Goal: Leave review/rating: Leave review/rating

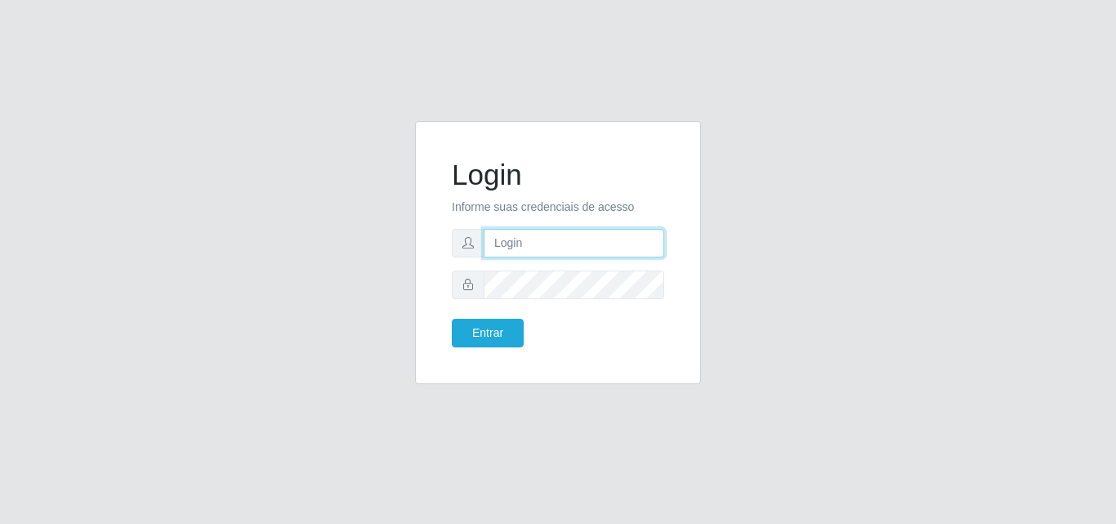
click at [496, 243] on input "text" at bounding box center [574, 243] width 181 height 29
type input "vitoria@saullus"
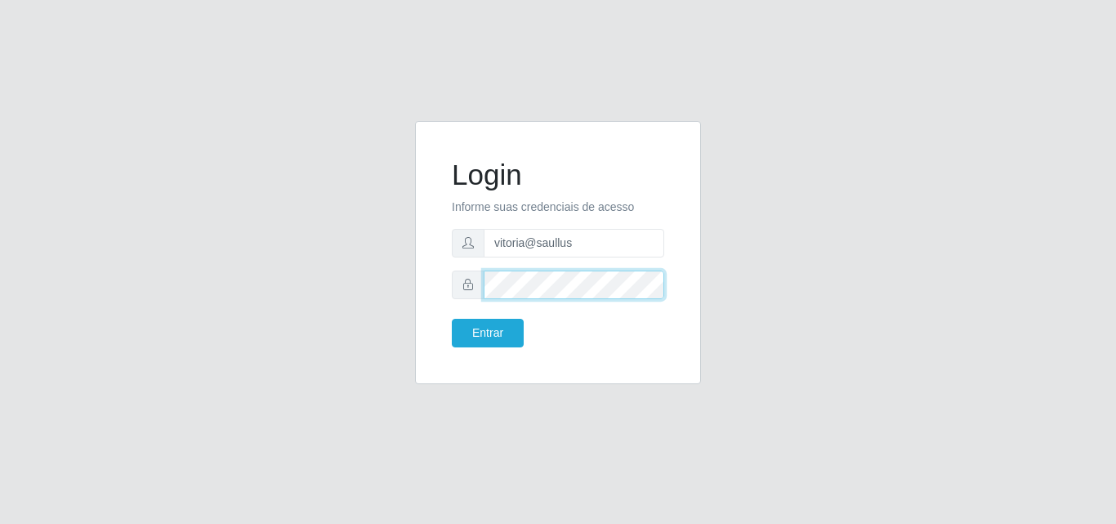
click at [452, 319] on button "Entrar" at bounding box center [488, 333] width 72 height 29
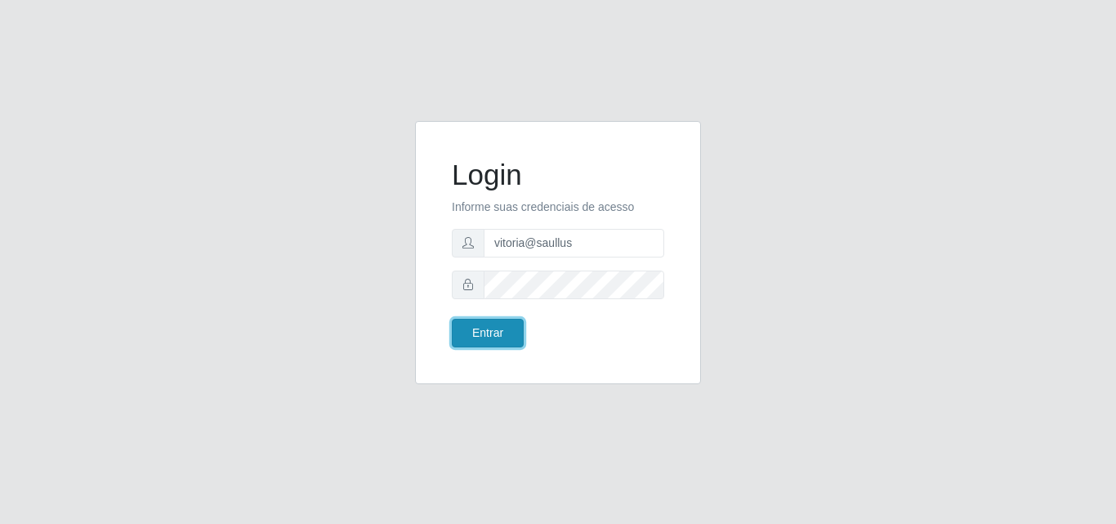
click at [482, 346] on button "Entrar" at bounding box center [488, 333] width 72 height 29
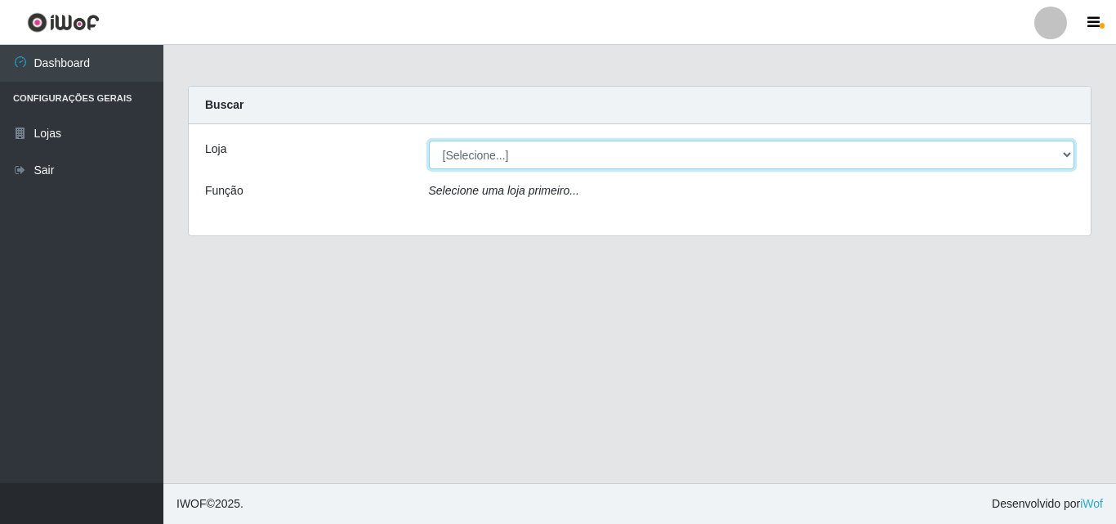
click at [597, 150] on select "[Selecione...] Saullus Supermercados" at bounding box center [752, 155] width 646 height 29
select select "423"
click at [429, 141] on select "[Selecione...] Saullus Supermercados" at bounding box center [752, 155] width 646 height 29
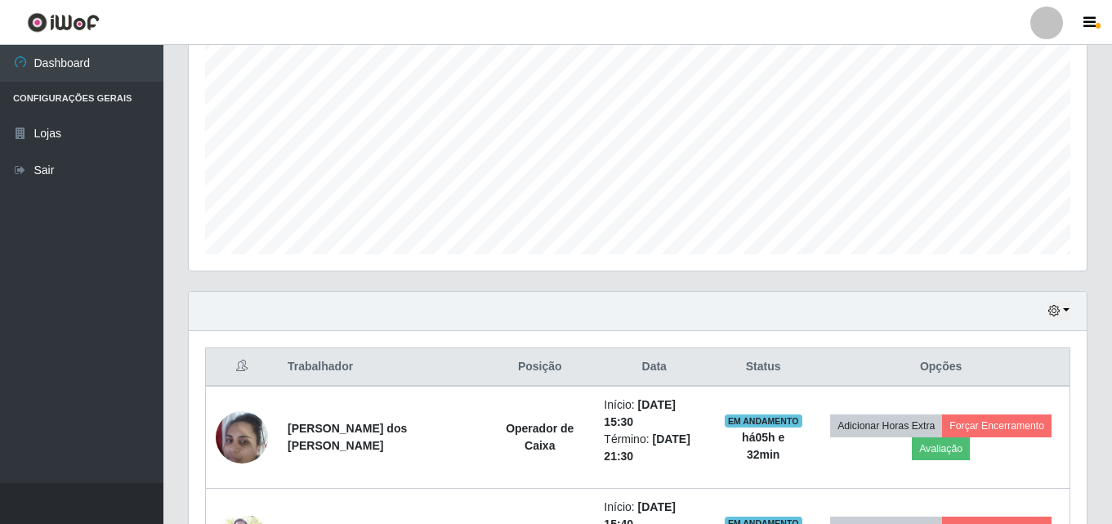
scroll to position [440, 0]
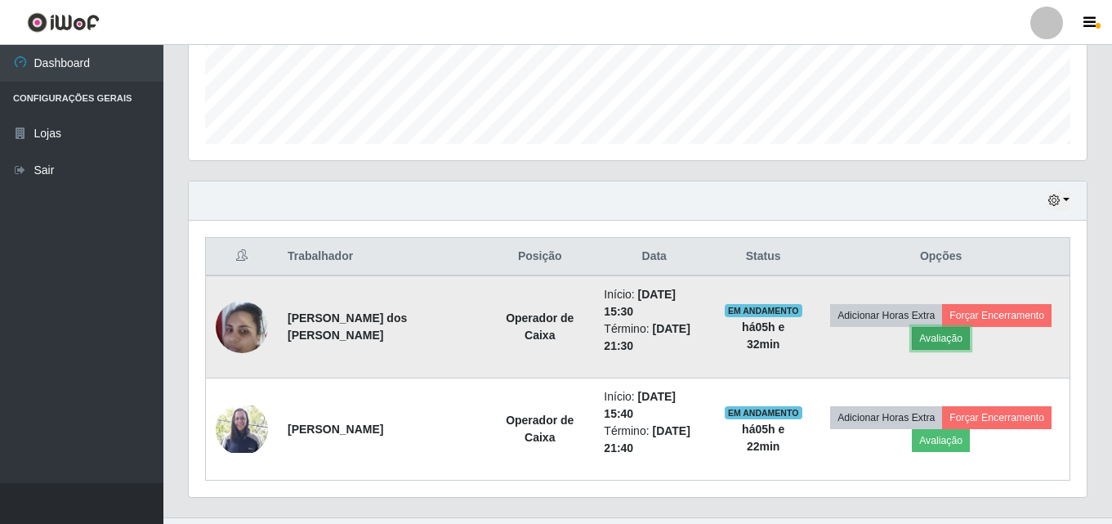
click at [940, 333] on button "Avaliação" at bounding box center [941, 338] width 58 height 23
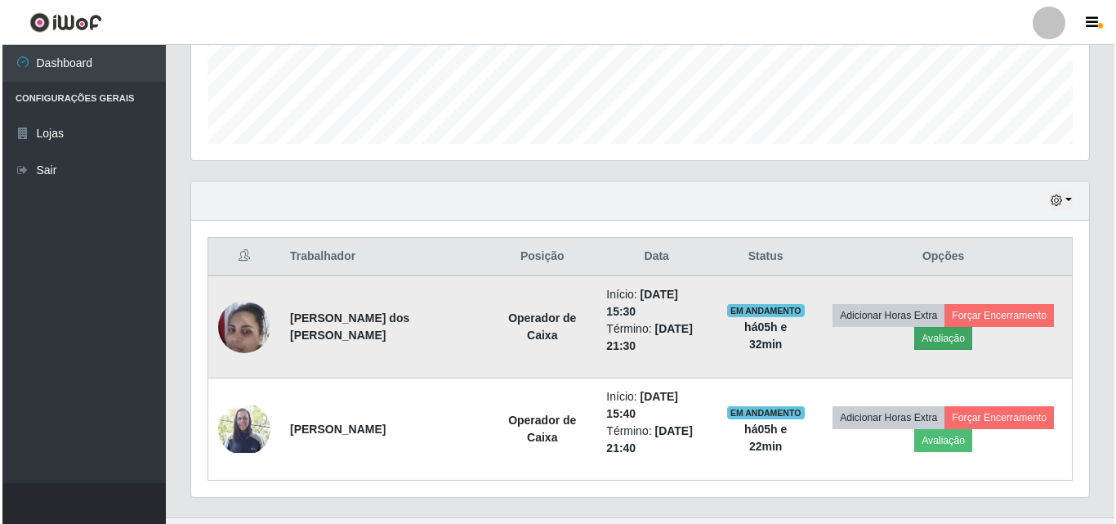
scroll to position [339, 890]
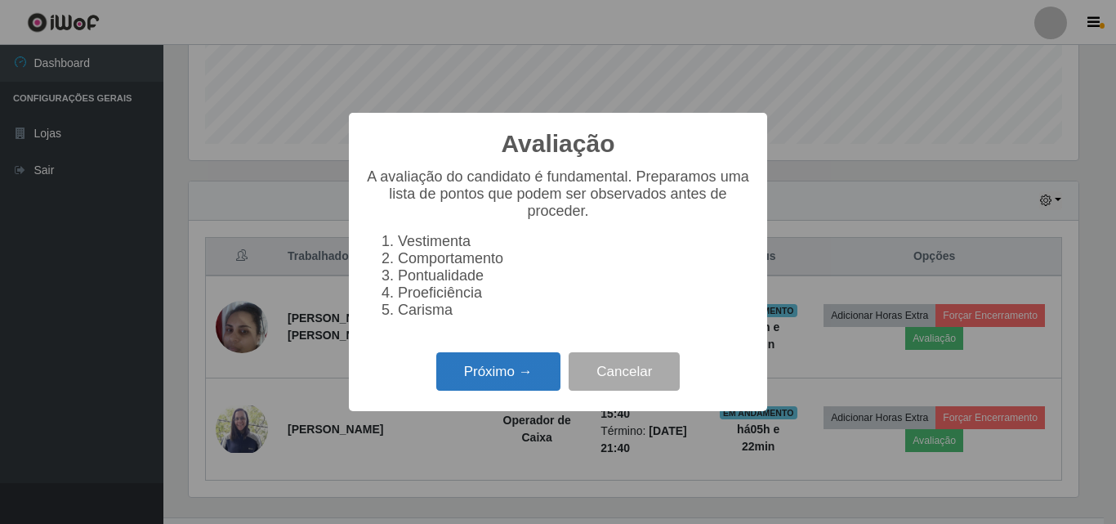
click at [476, 377] on button "Próximo →" at bounding box center [498, 371] width 124 height 38
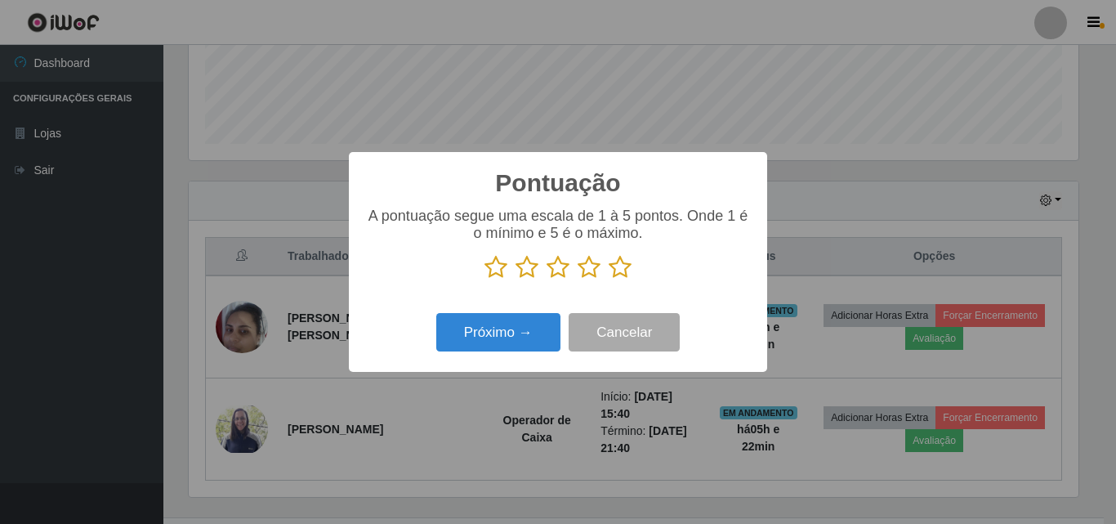
scroll to position [816694, 816143]
click at [610, 273] on icon at bounding box center [620, 267] width 23 height 25
click at [609, 279] on input "radio" at bounding box center [609, 279] width 0 height 0
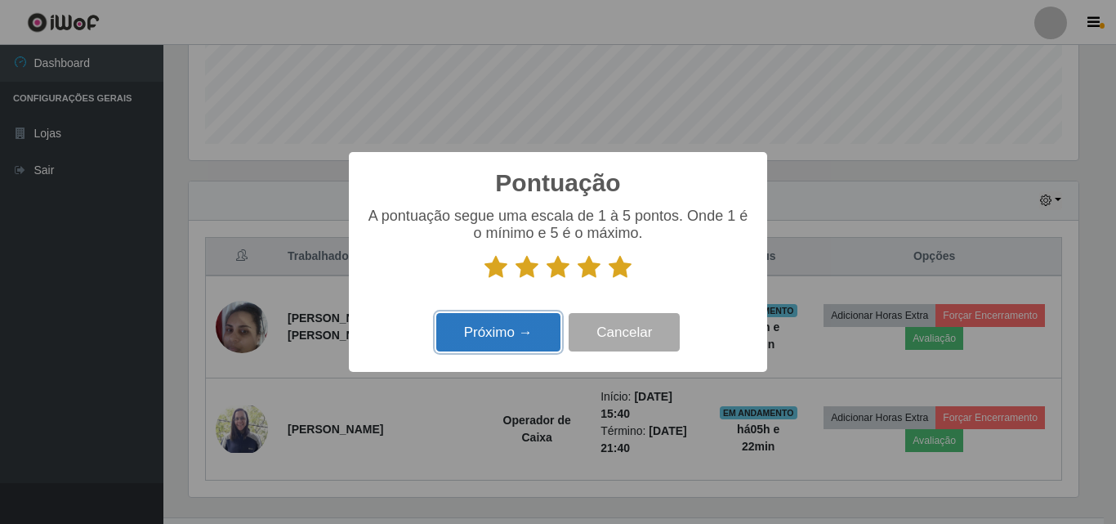
click at [525, 319] on button "Próximo →" at bounding box center [498, 332] width 124 height 38
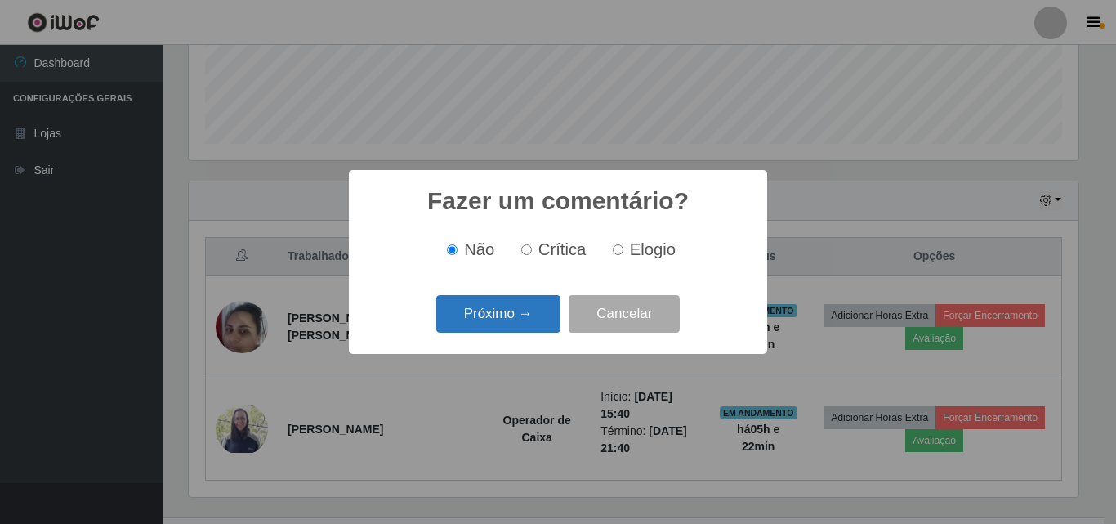
click at [526, 303] on button "Próximo →" at bounding box center [498, 314] width 124 height 38
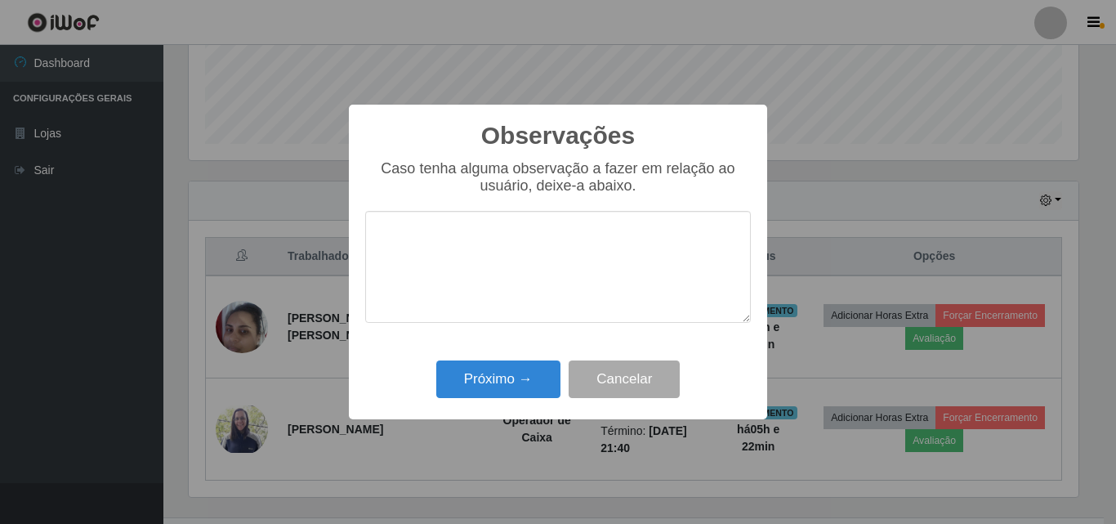
click at [533, 262] on textarea at bounding box center [558, 267] width 386 height 112
drag, startPoint x: 536, startPoint y: 252, endPoint x: 377, endPoint y: 259, distance: 159.5
click at [377, 259] on textarea "Otima profissional" at bounding box center [558, 267] width 386 height 112
type textarea "Otima profissional"
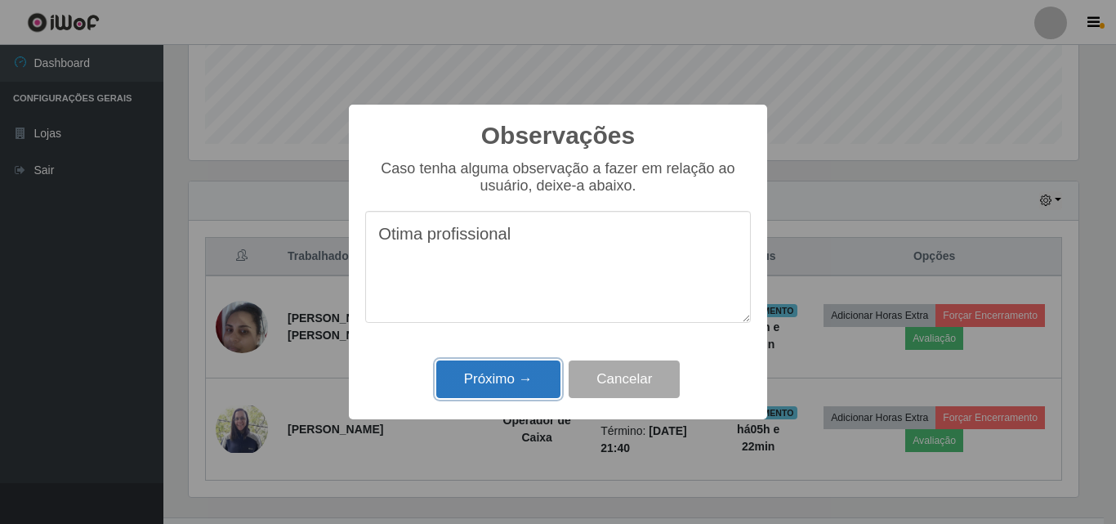
click at [504, 377] on button "Próximo →" at bounding box center [498, 379] width 124 height 38
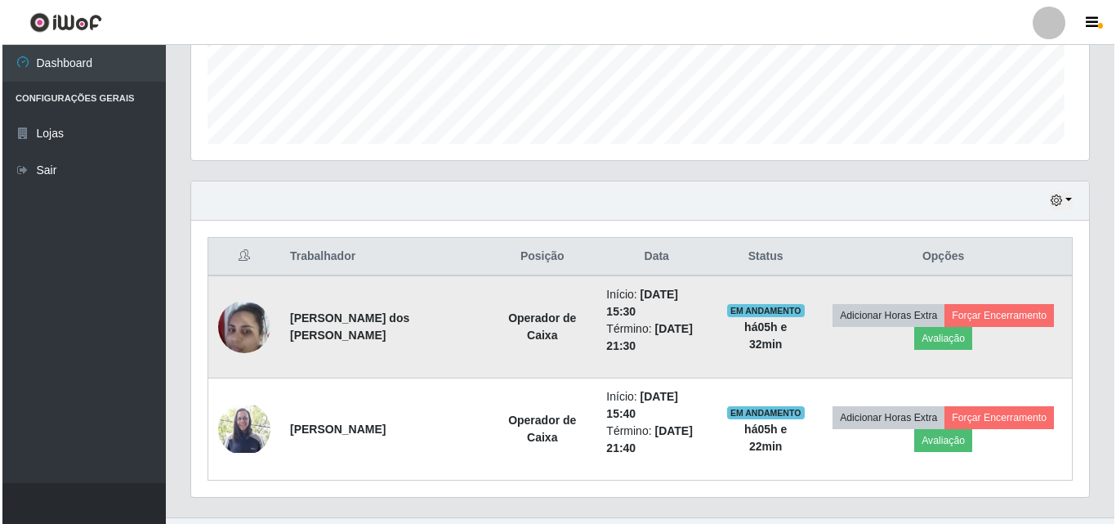
scroll to position [339, 898]
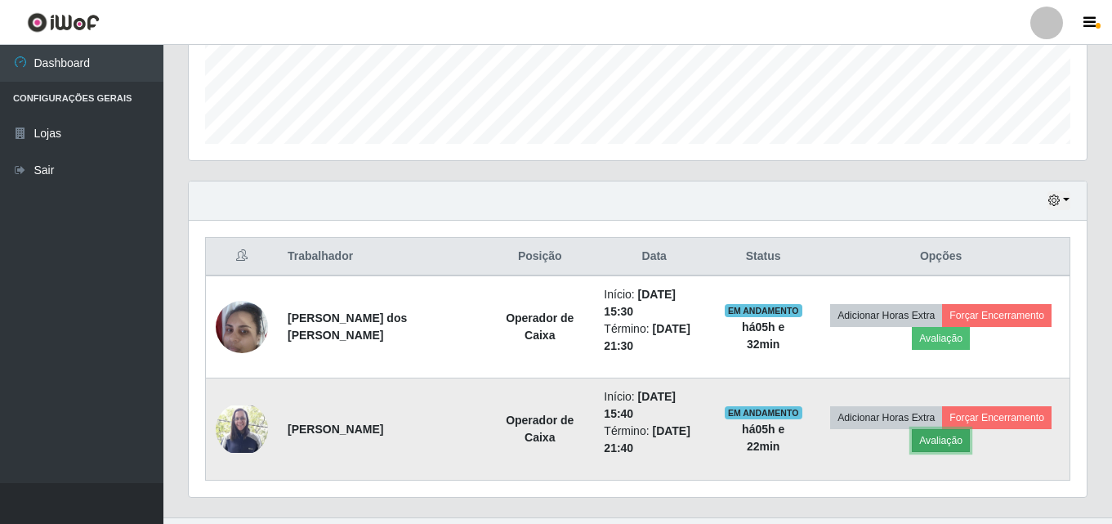
click at [935, 429] on button "Avaliação" at bounding box center [941, 440] width 58 height 23
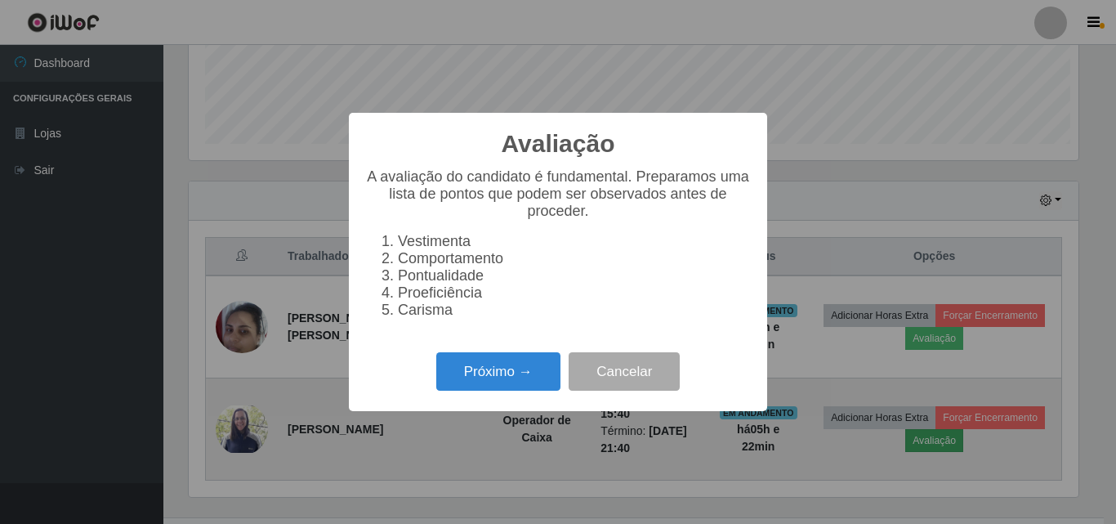
scroll to position [339, 890]
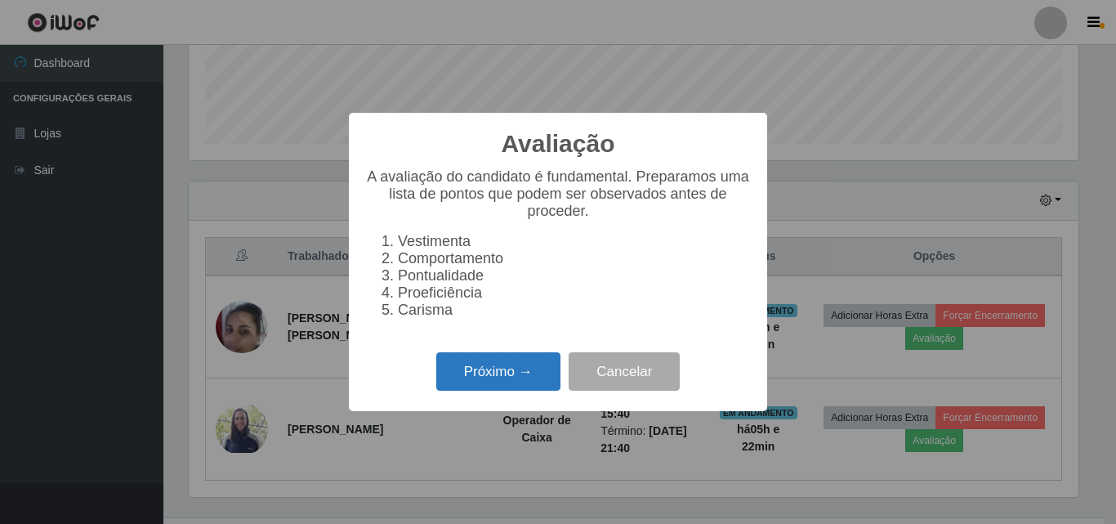
click at [502, 376] on button "Próximo →" at bounding box center [498, 371] width 124 height 38
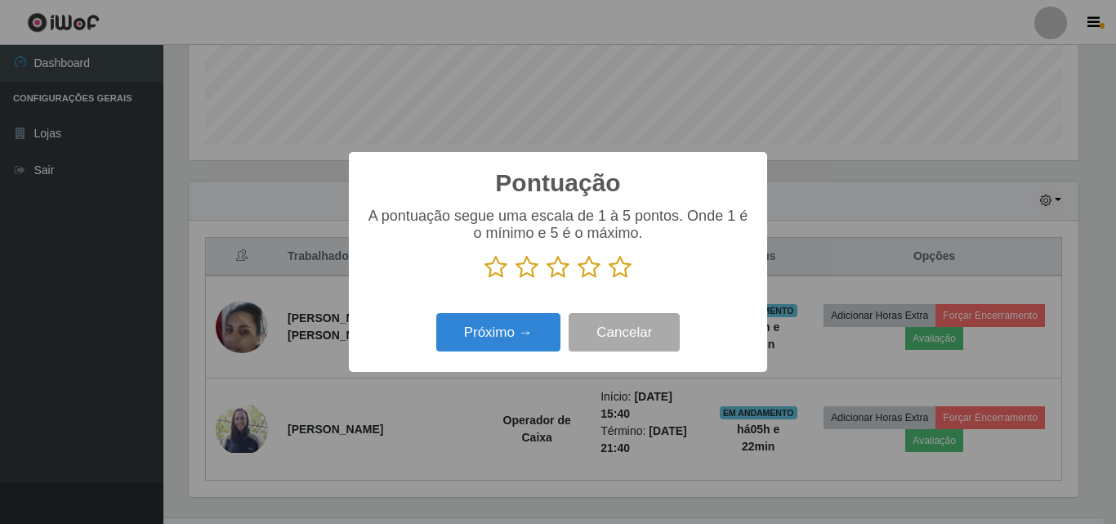
scroll to position [816694, 816143]
click at [611, 277] on icon at bounding box center [620, 267] width 23 height 25
click at [609, 279] on input "radio" at bounding box center [609, 279] width 0 height 0
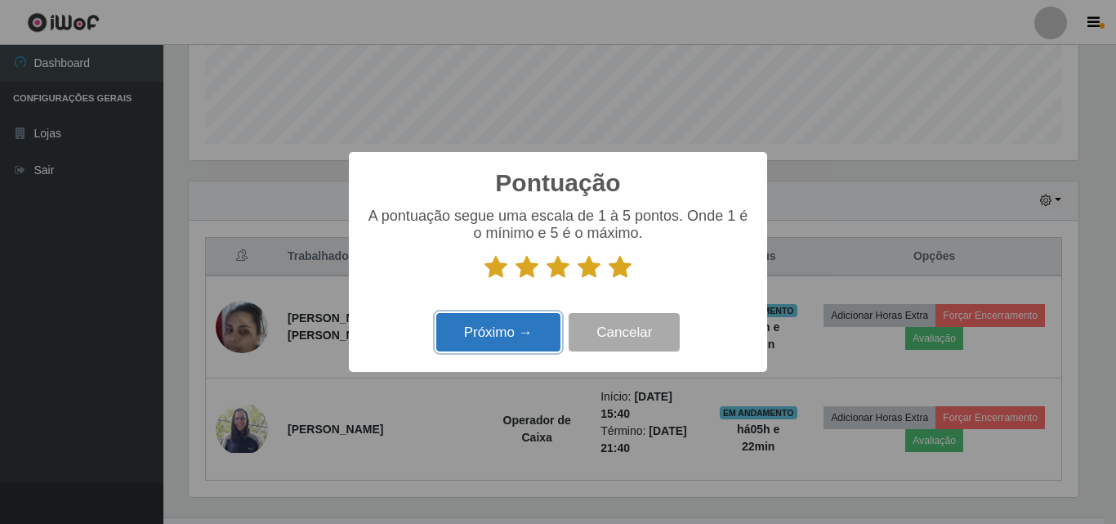
click at [538, 336] on button "Próximo →" at bounding box center [498, 332] width 124 height 38
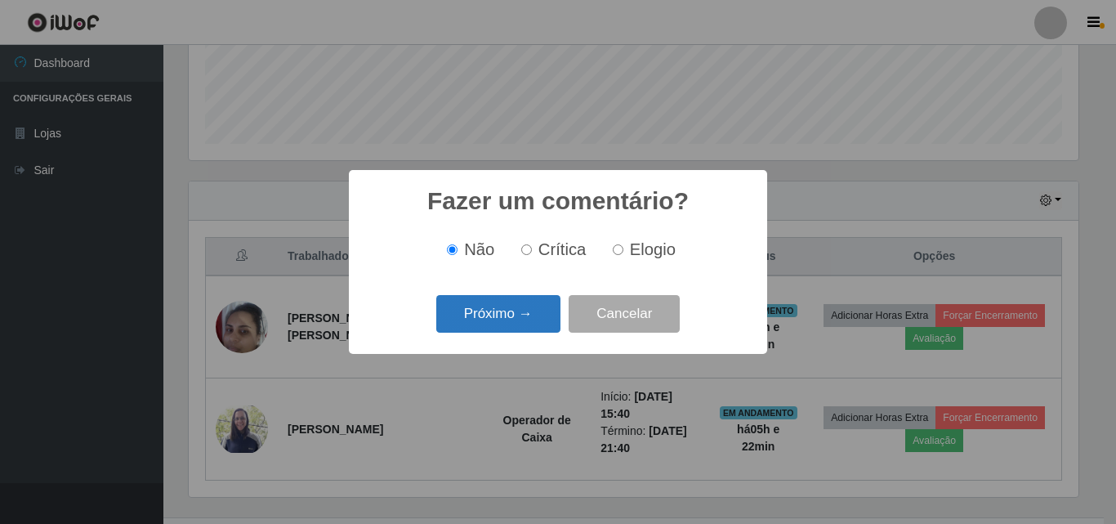
click at [539, 311] on button "Próximo →" at bounding box center [498, 314] width 124 height 38
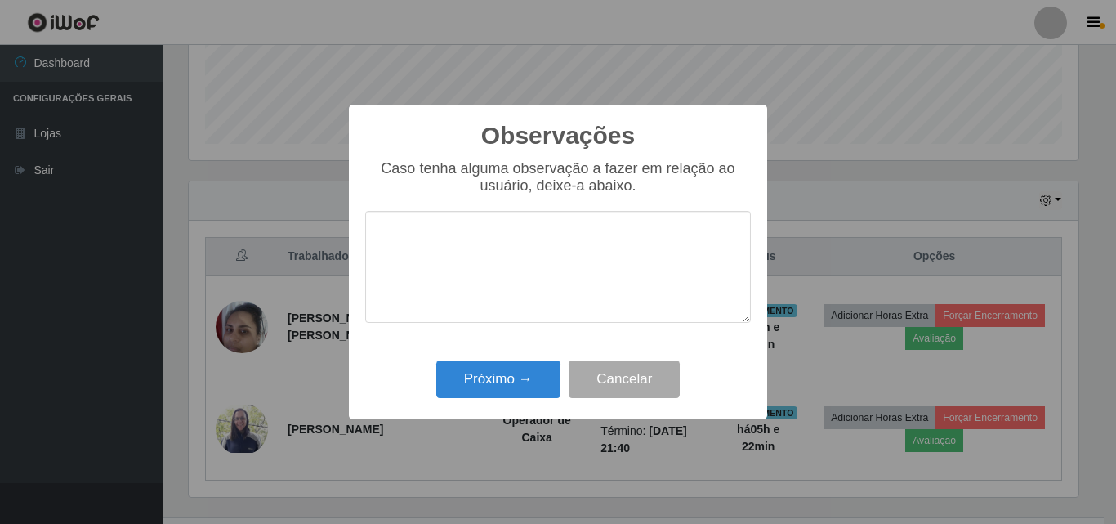
click at [599, 247] on textarea at bounding box center [558, 267] width 386 height 112
type textarea "Otima profissional"
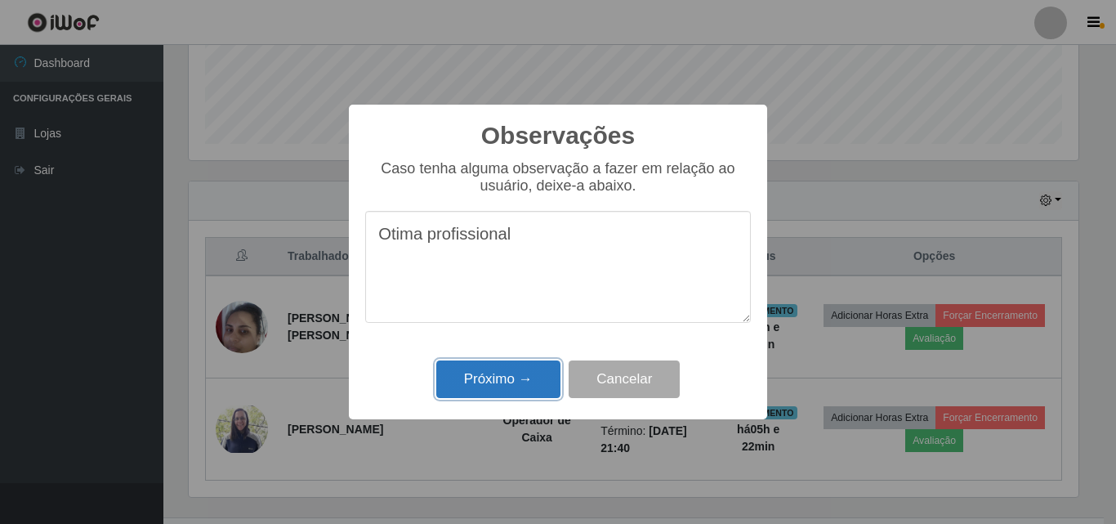
click at [485, 386] on button "Próximo →" at bounding box center [498, 379] width 124 height 38
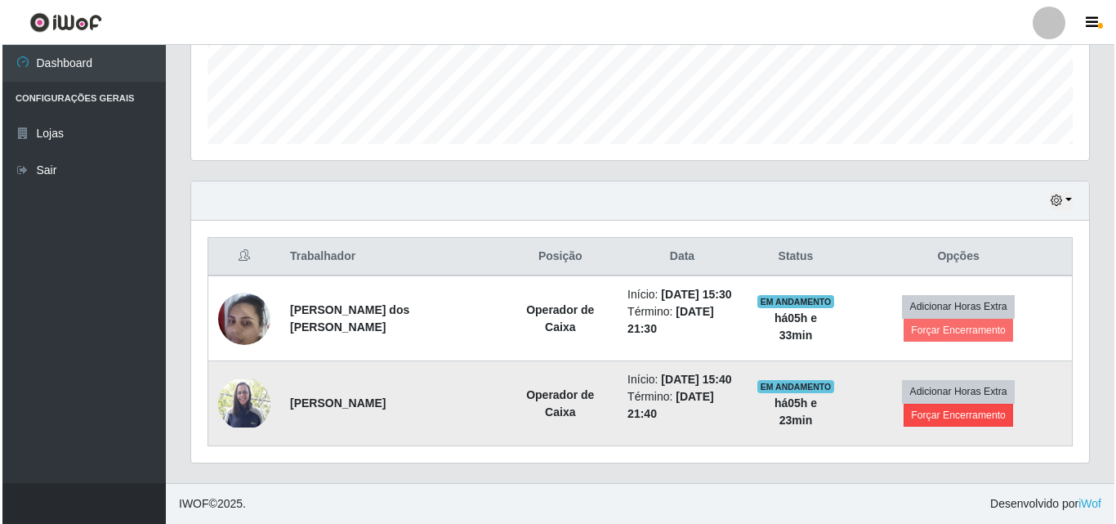
scroll to position [416, 0]
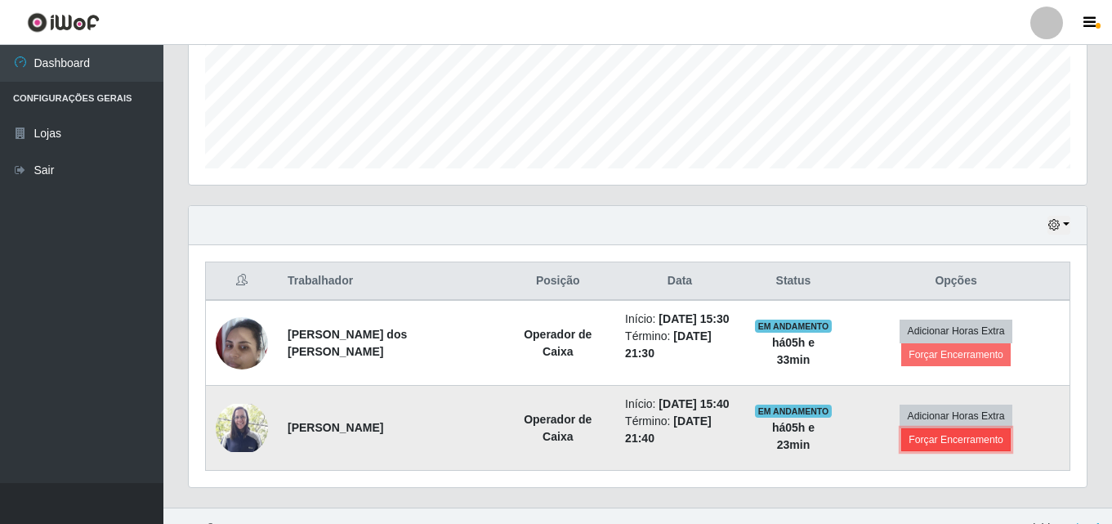
click at [985, 428] on button "Forçar Encerramento" at bounding box center [955, 439] width 109 height 23
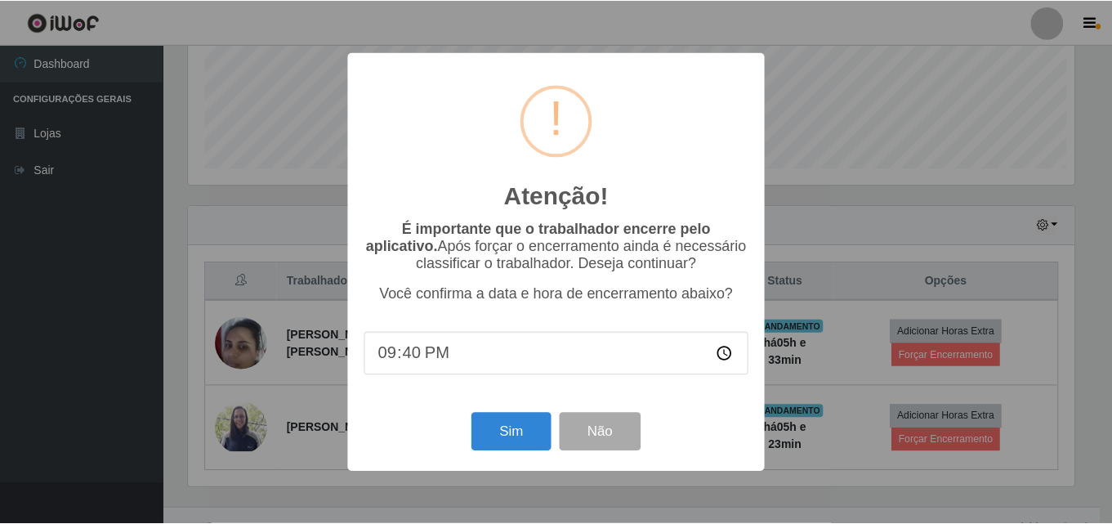
scroll to position [339, 890]
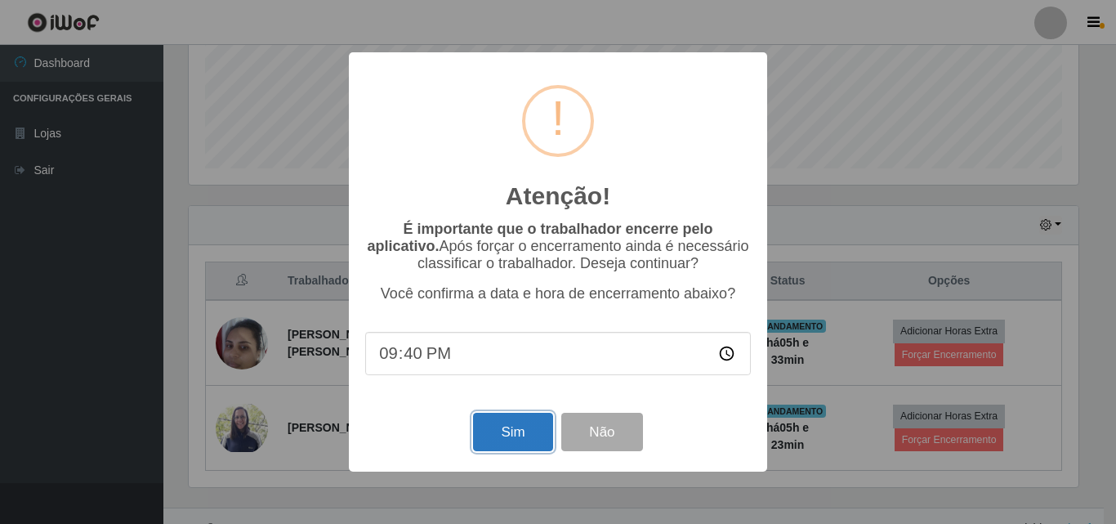
click at [532, 445] on button "Sim" at bounding box center [512, 432] width 79 height 38
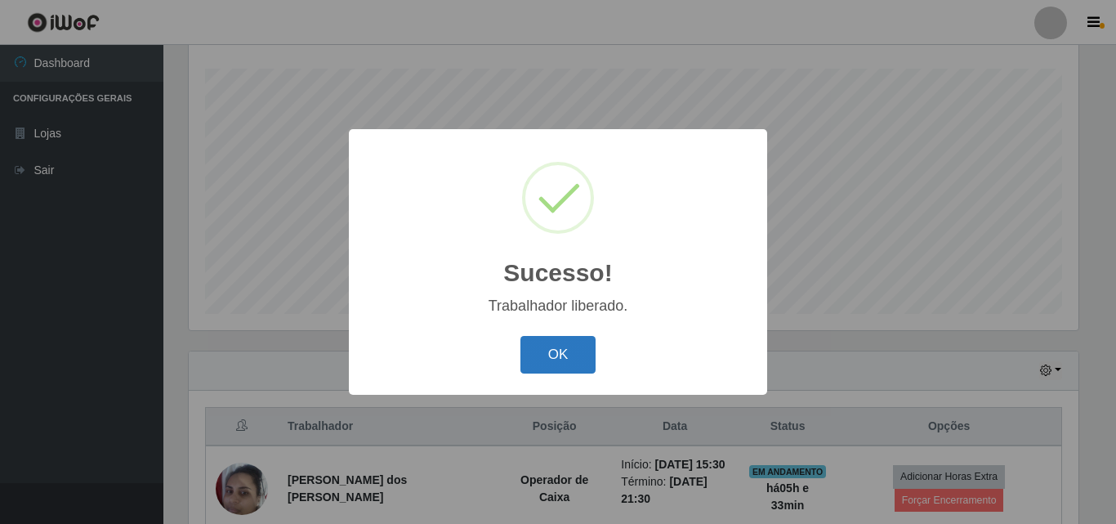
click at [555, 357] on button "OK" at bounding box center [558, 355] width 76 height 38
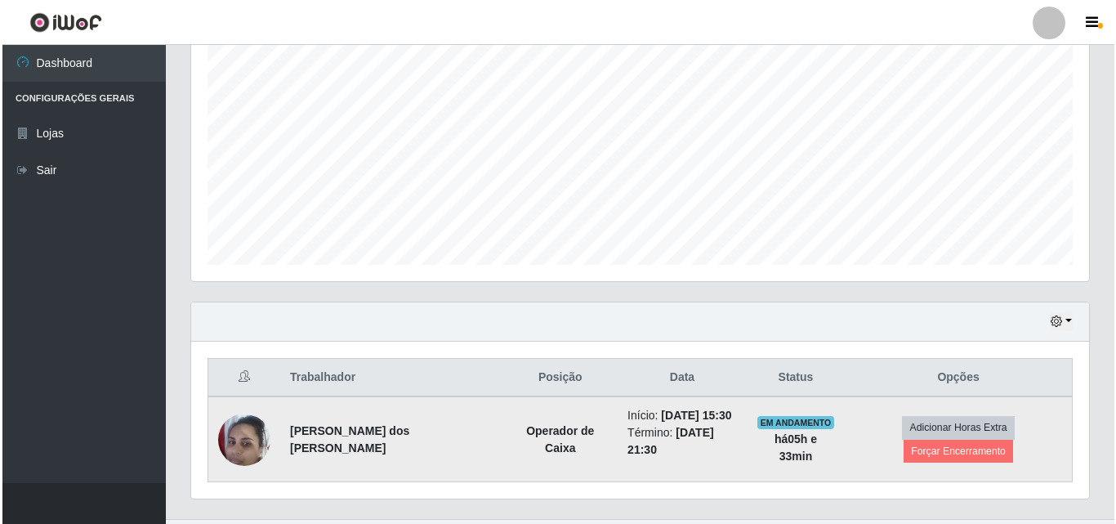
scroll to position [343, 0]
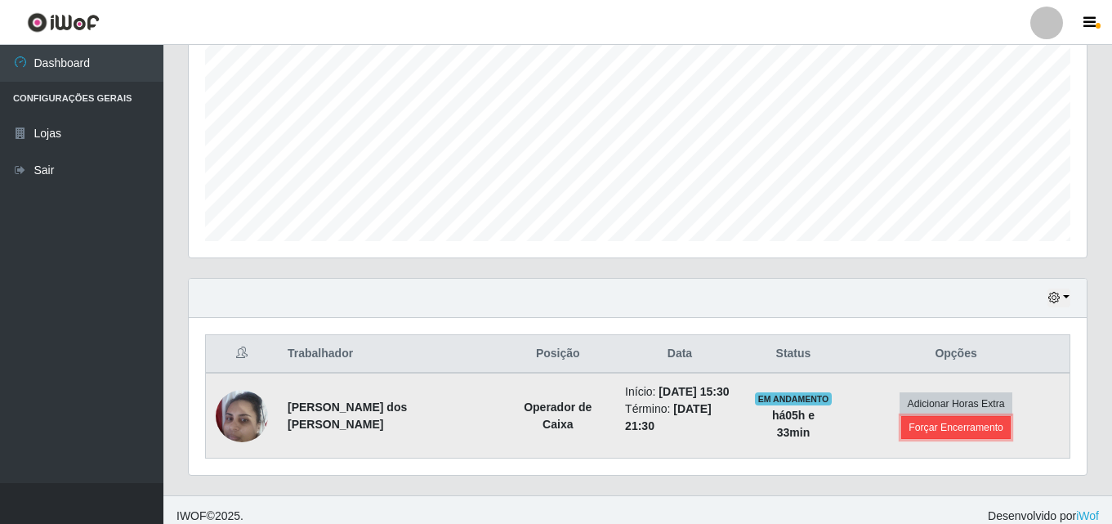
click at [1011, 416] on button "Forçar Encerramento" at bounding box center [955, 427] width 109 height 23
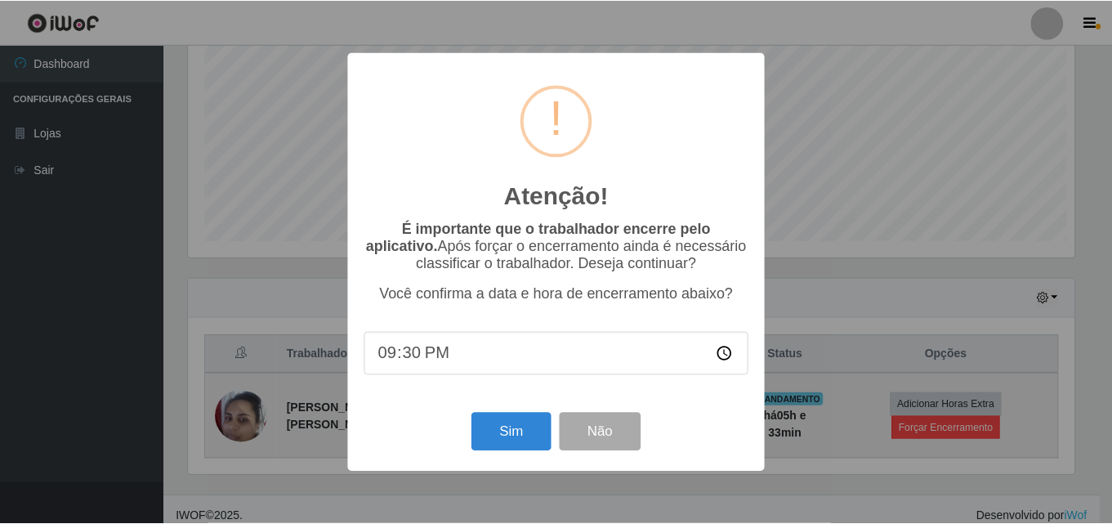
scroll to position [339, 890]
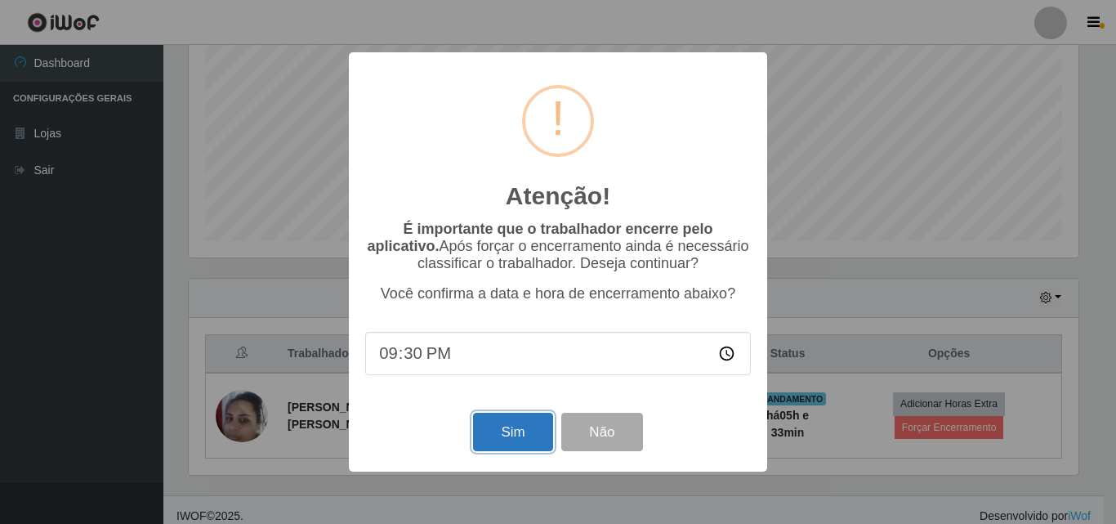
click at [502, 440] on button "Sim" at bounding box center [512, 432] width 79 height 38
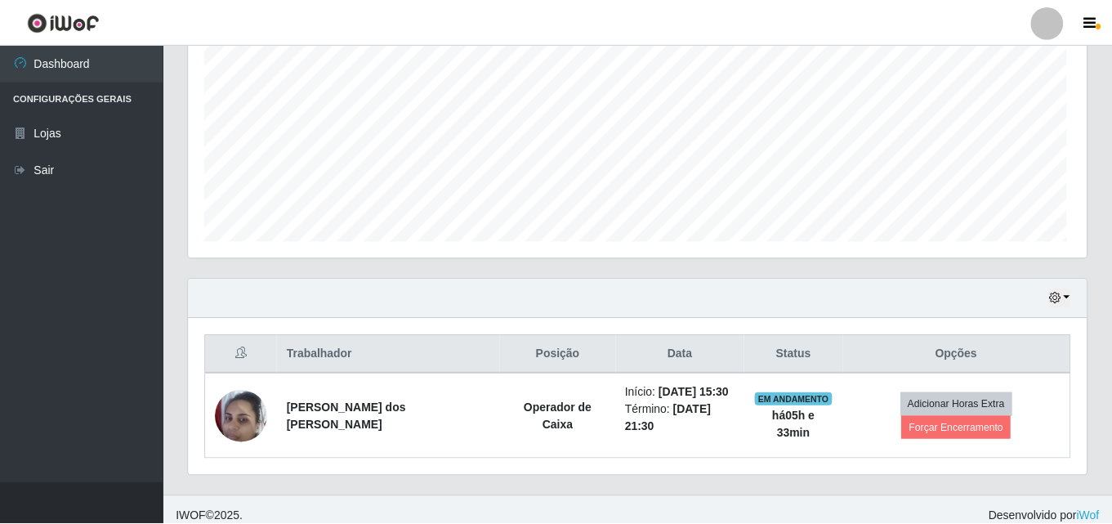
scroll to position [0, 0]
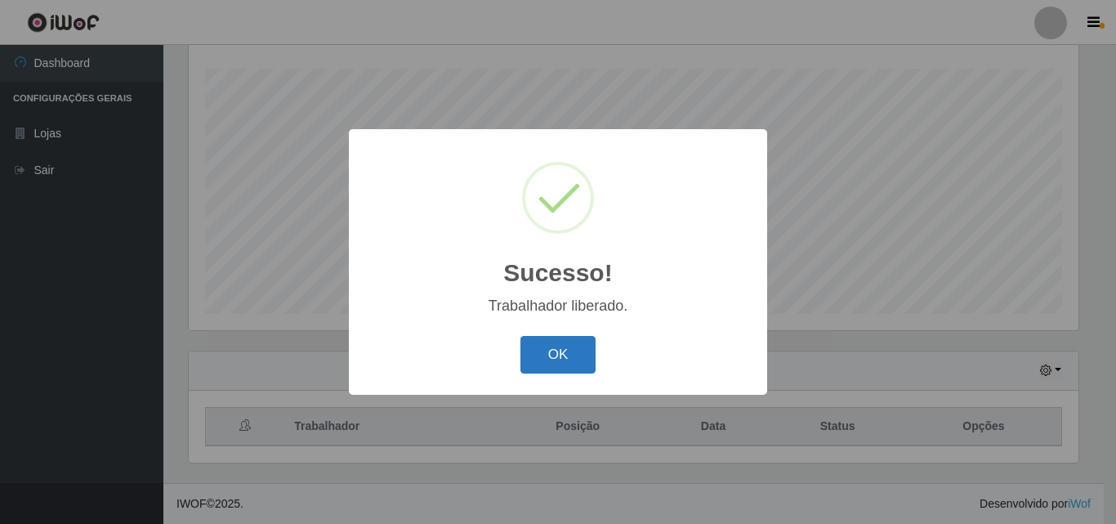
click at [569, 366] on button "OK" at bounding box center [558, 355] width 76 height 38
